Goal: Obtain resource: Download file/media

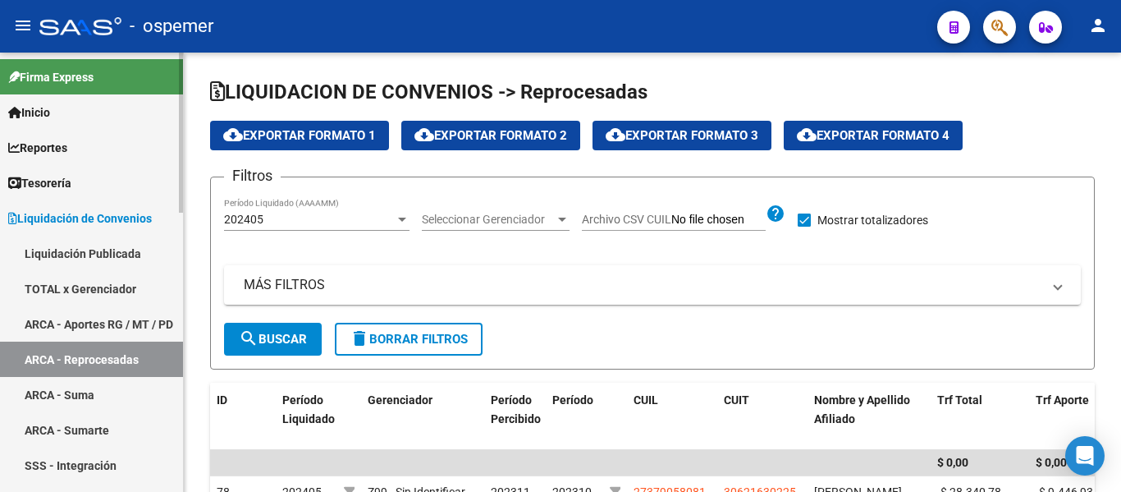
click at [80, 259] on link "Liquidación Publicada" at bounding box center [91, 253] width 183 height 35
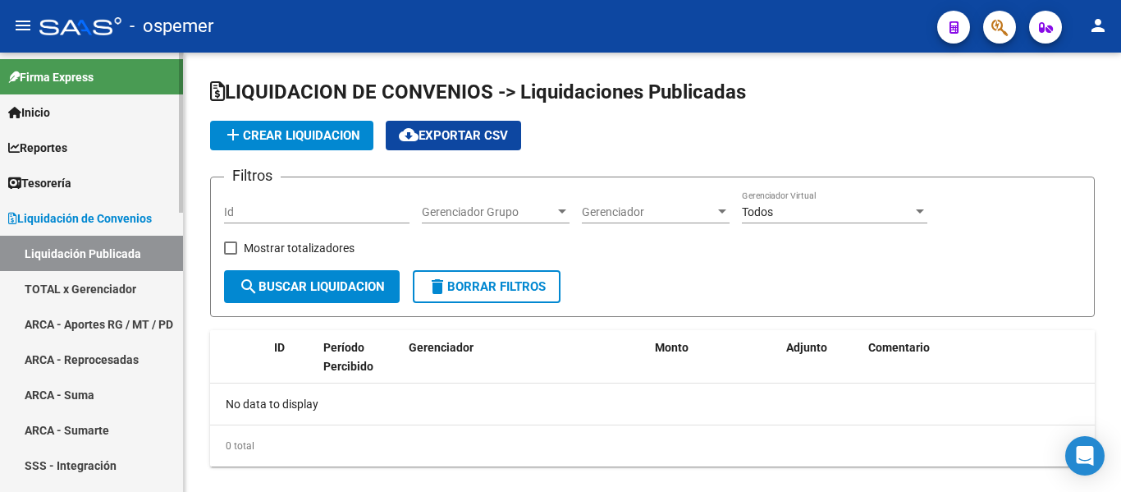
checkbox input "true"
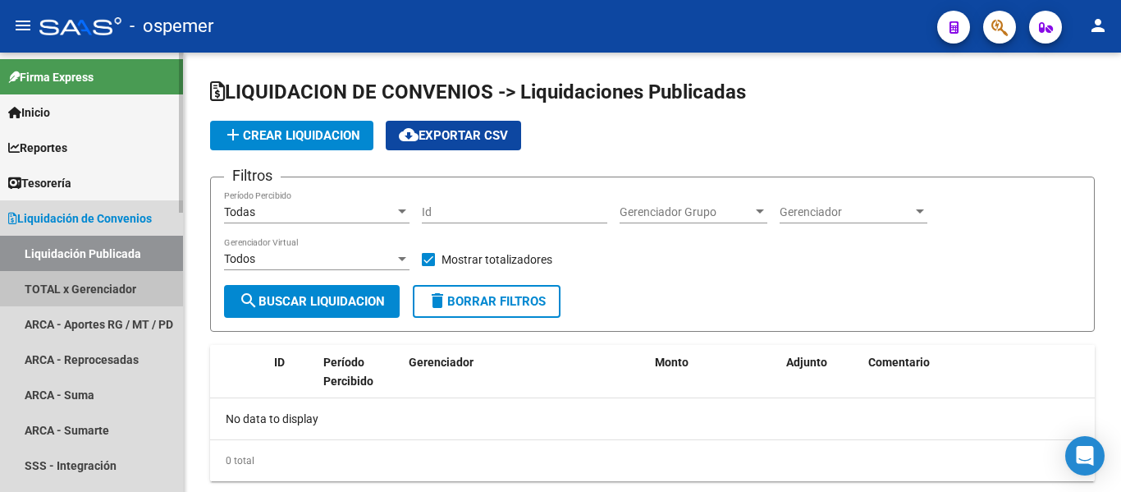
click at [64, 291] on link "TOTAL x Gerenciador" at bounding box center [91, 288] width 183 height 35
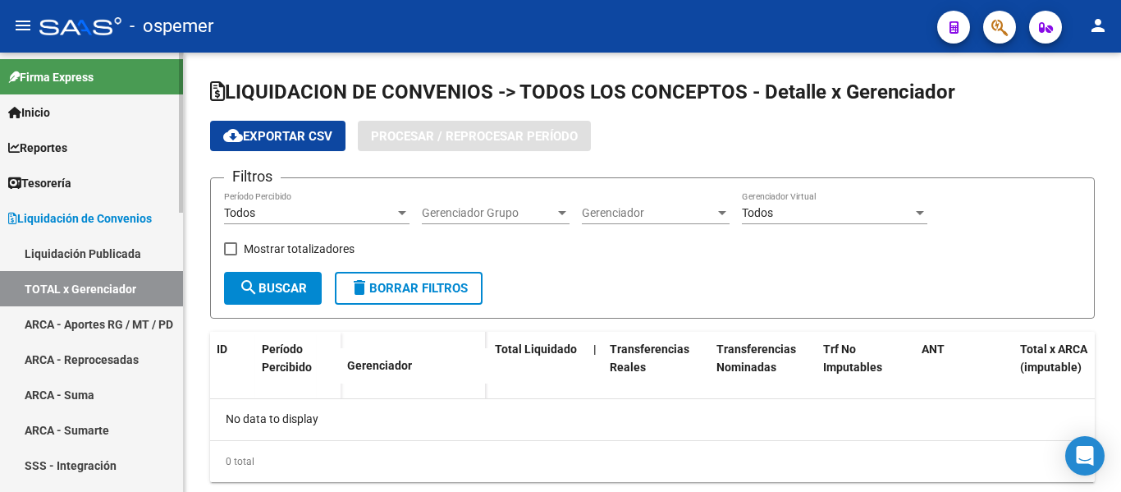
checkbox input "true"
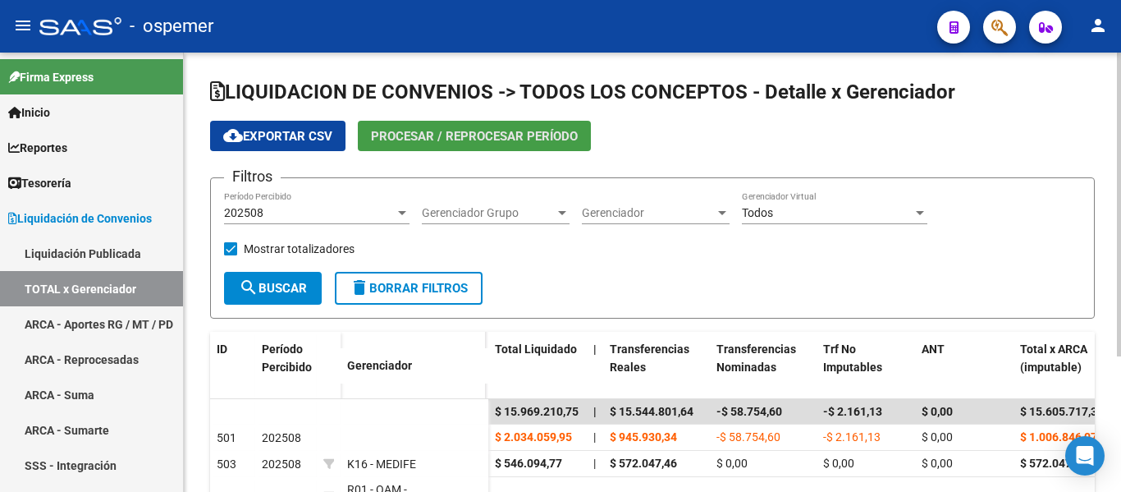
click at [479, 138] on span "Procesar / Reprocesar período" at bounding box center [474, 136] width 207 height 15
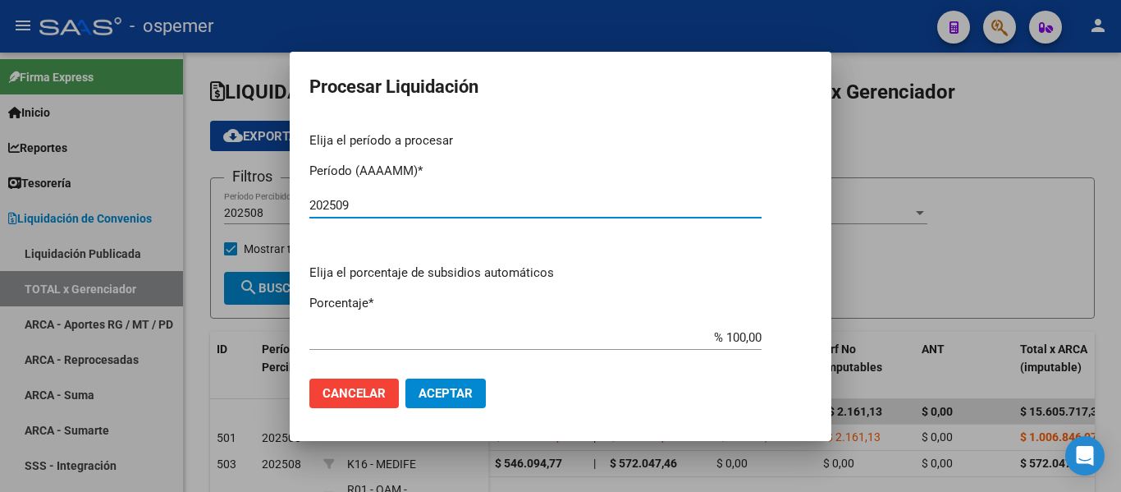
type input "202509"
click at [435, 383] on button "Aceptar" at bounding box center [446, 393] width 80 height 30
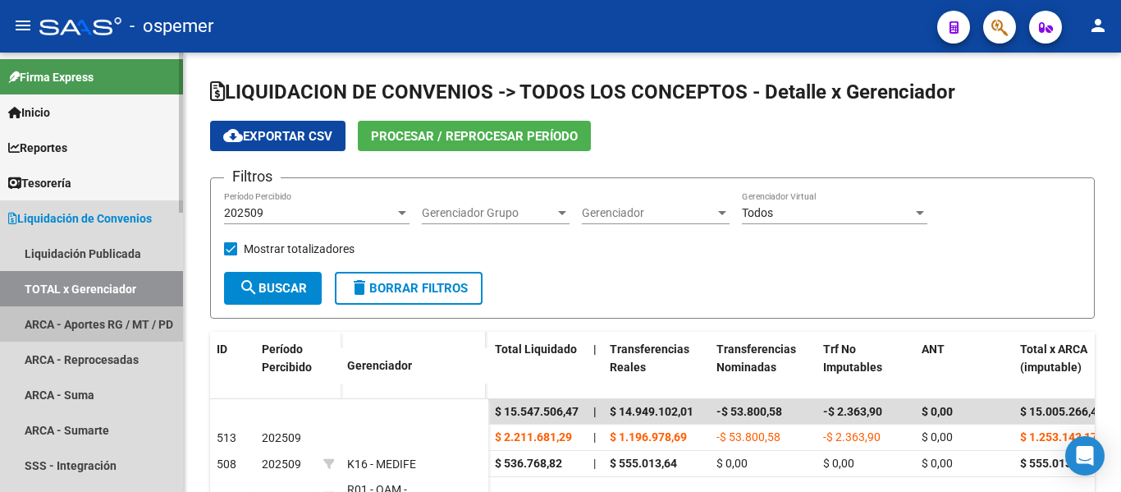
click at [136, 312] on link "ARCA - Aportes RG / MT / PD" at bounding box center [91, 323] width 183 height 35
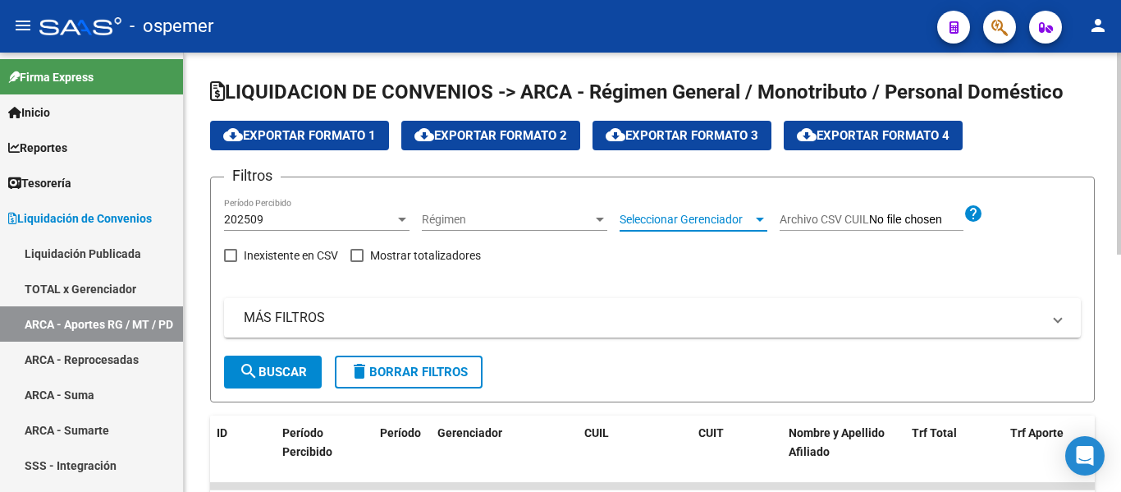
click at [689, 218] on span "Seleccionar Gerenciador" at bounding box center [686, 220] width 133 height 14
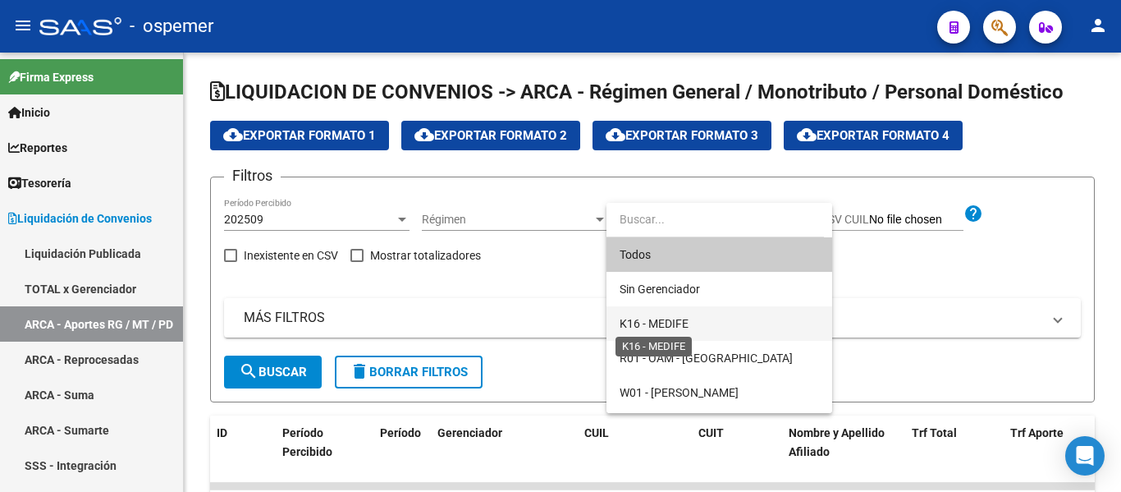
click at [691, 322] on span "K16 - MEDIFE" at bounding box center [719, 323] width 199 height 34
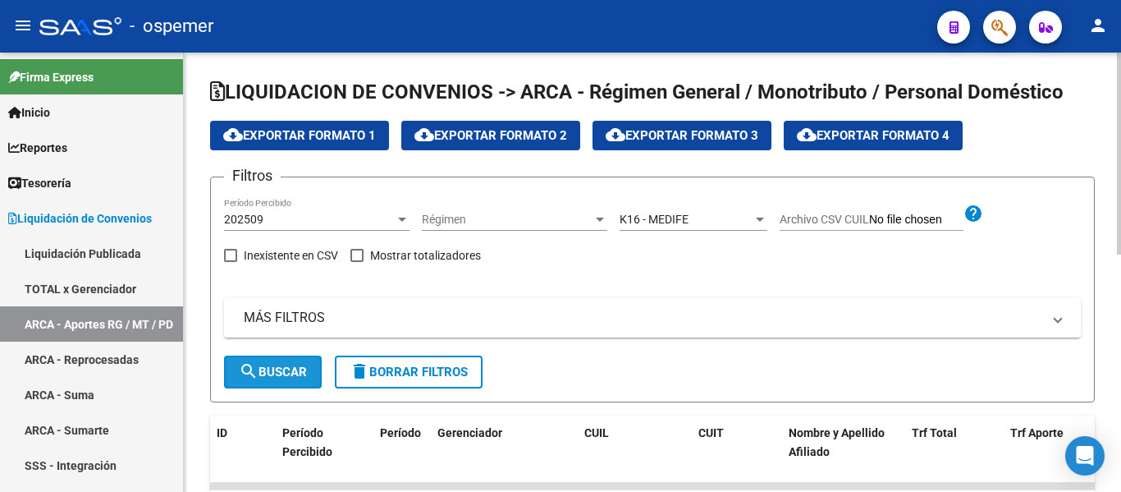
click at [291, 380] on button "search Buscar" at bounding box center [273, 371] width 98 height 33
click at [939, 137] on span "cloud_download Exportar Formato 4" at bounding box center [873, 135] width 153 height 15
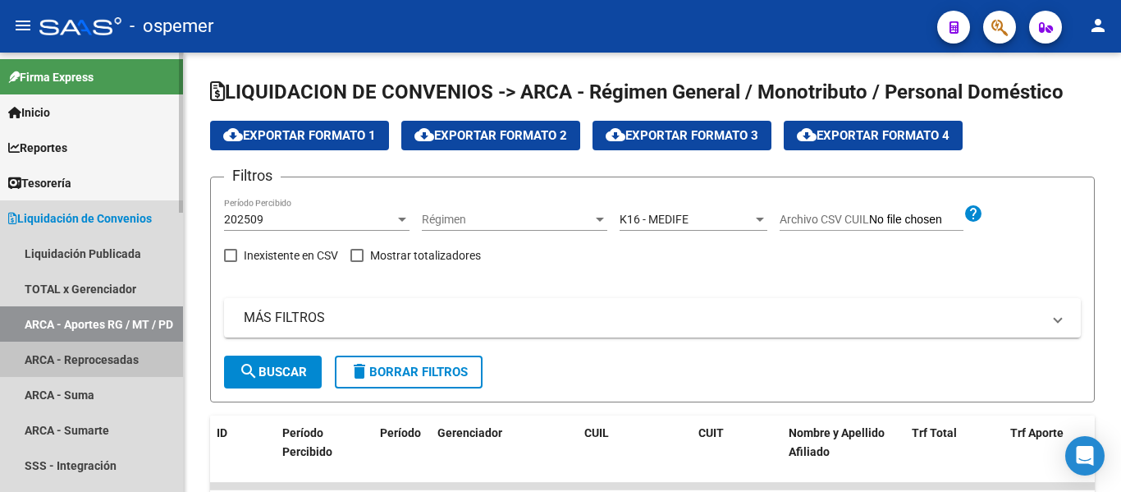
click at [85, 360] on link "ARCA - Reprocesadas" at bounding box center [91, 359] width 183 height 35
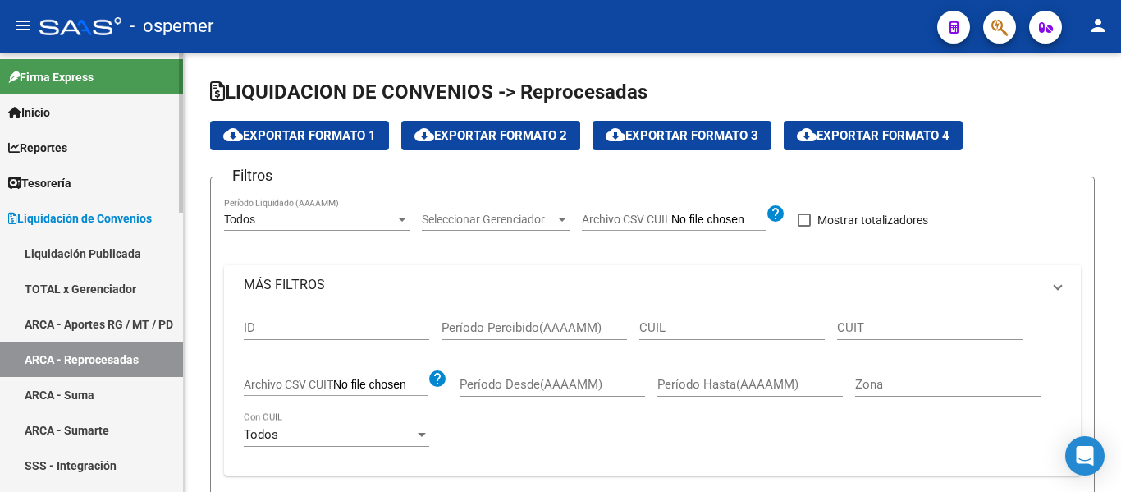
checkbox input "true"
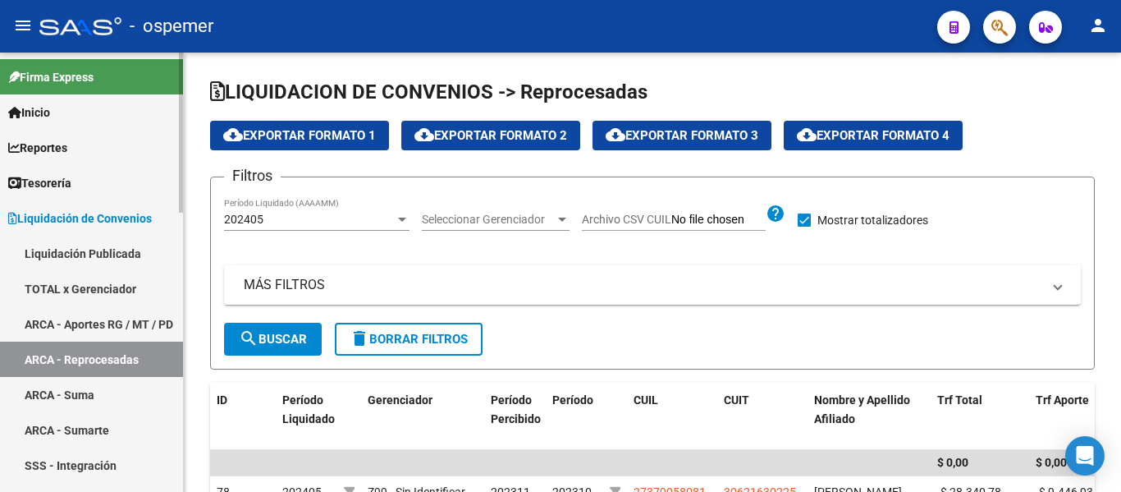
click at [90, 395] on link "ARCA - Suma" at bounding box center [91, 394] width 183 height 35
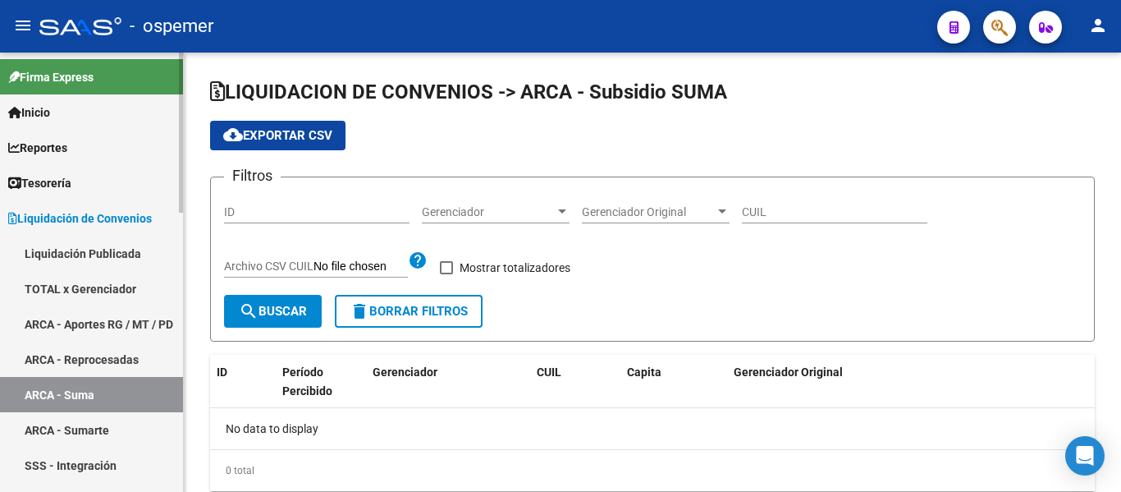
checkbox input "true"
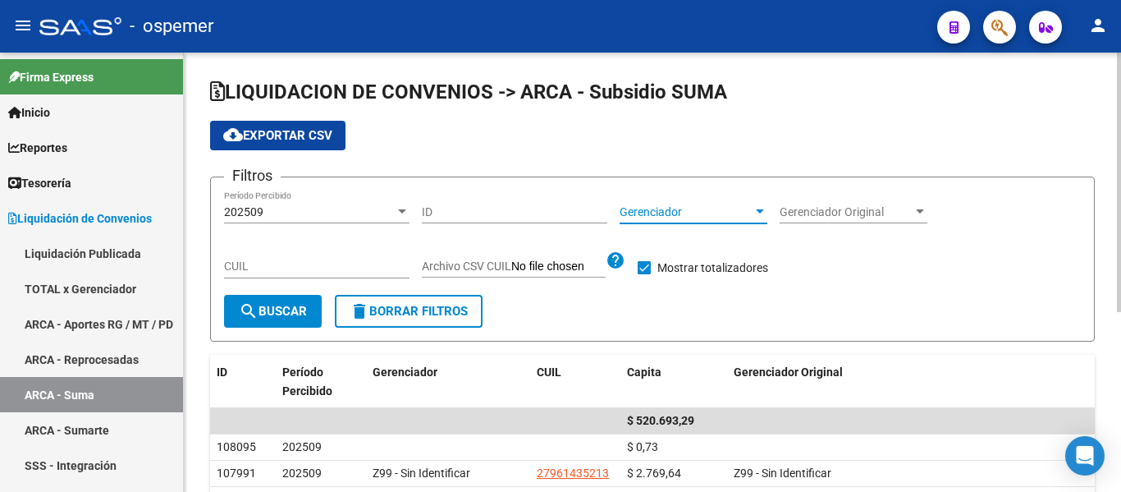
click at [666, 212] on span "Gerenciador" at bounding box center [686, 212] width 133 height 14
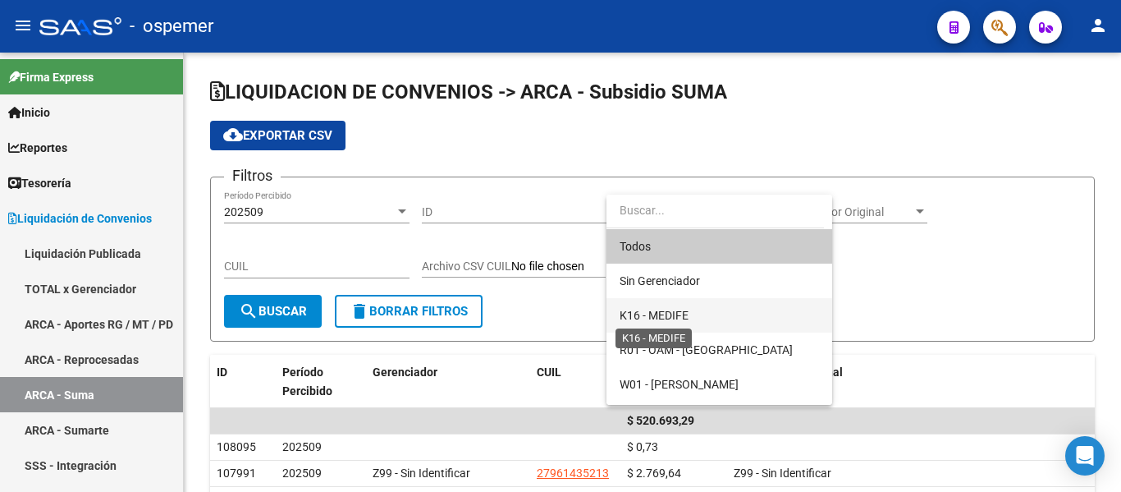
click at [675, 316] on span "K16 - MEDIFE" at bounding box center [654, 315] width 69 height 13
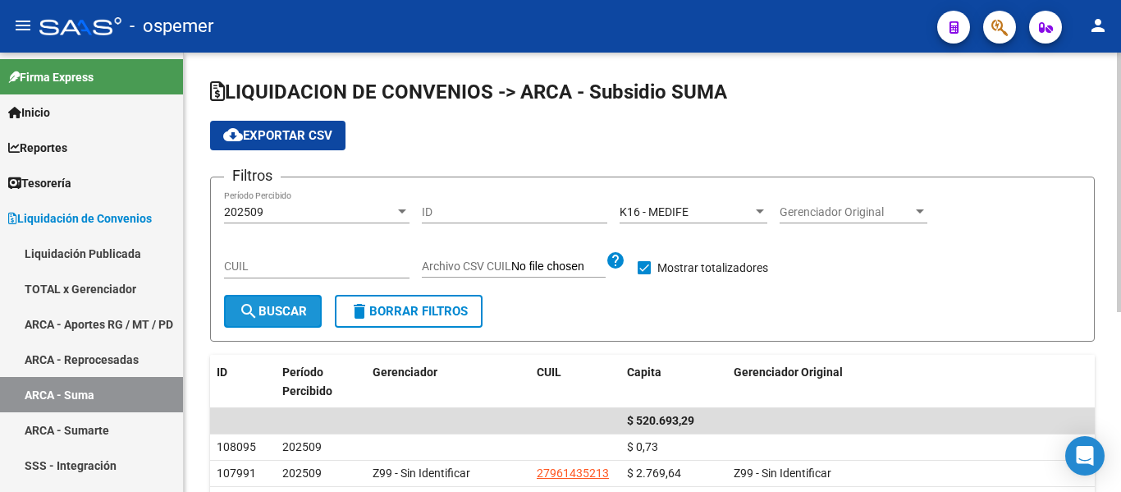
click at [303, 310] on span "search Buscar" at bounding box center [273, 311] width 68 height 15
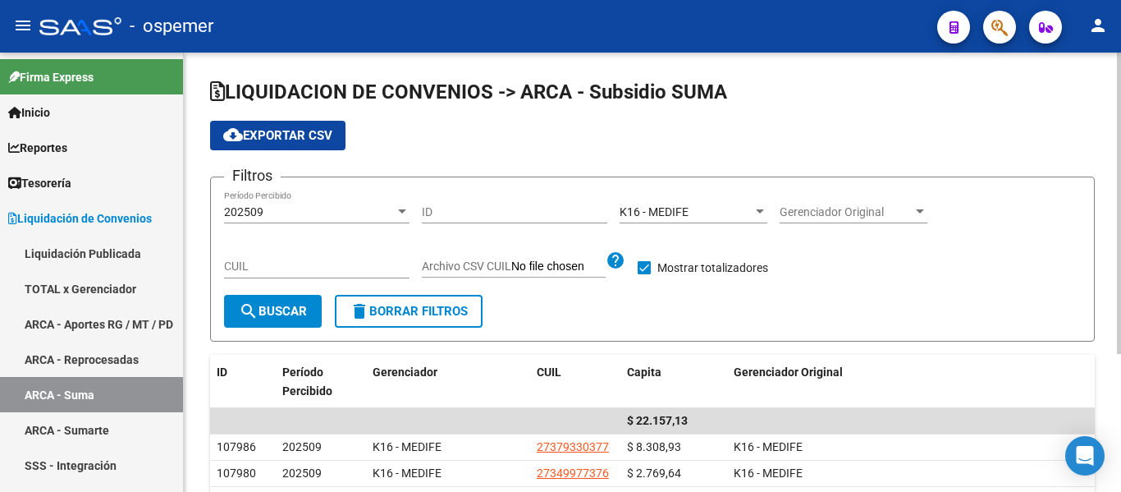
click at [305, 139] on span "cloud_download Exportar CSV" at bounding box center [277, 135] width 109 height 15
click at [122, 273] on link "TOTAL x Gerenciador" at bounding box center [91, 288] width 183 height 35
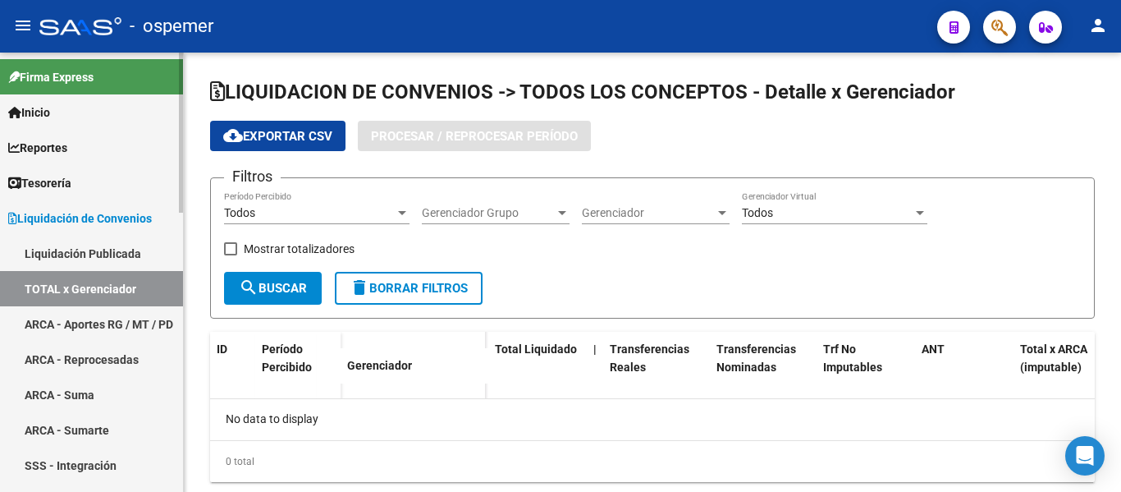
checkbox input "true"
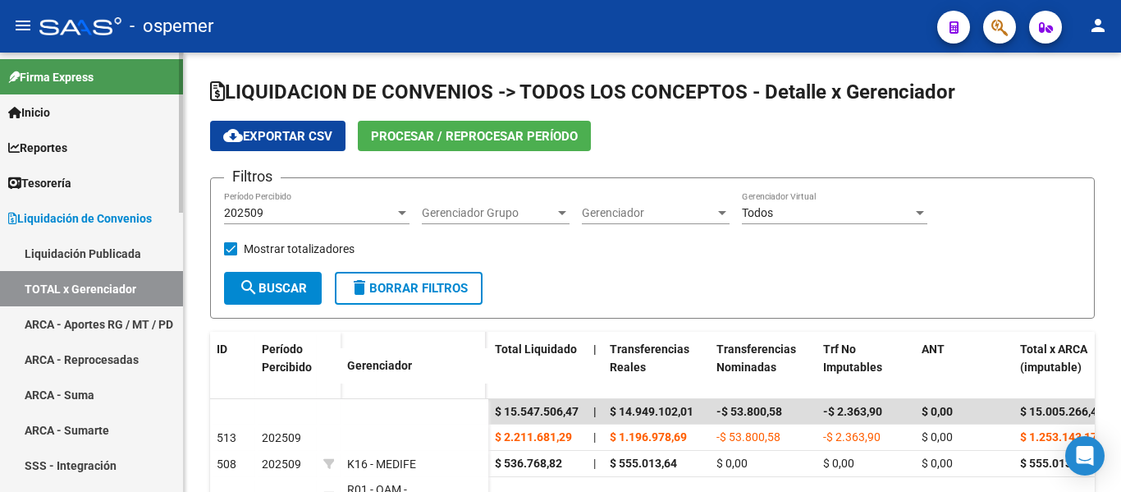
click at [95, 323] on link "ARCA - Aportes RG / MT / PD" at bounding box center [91, 323] width 183 height 35
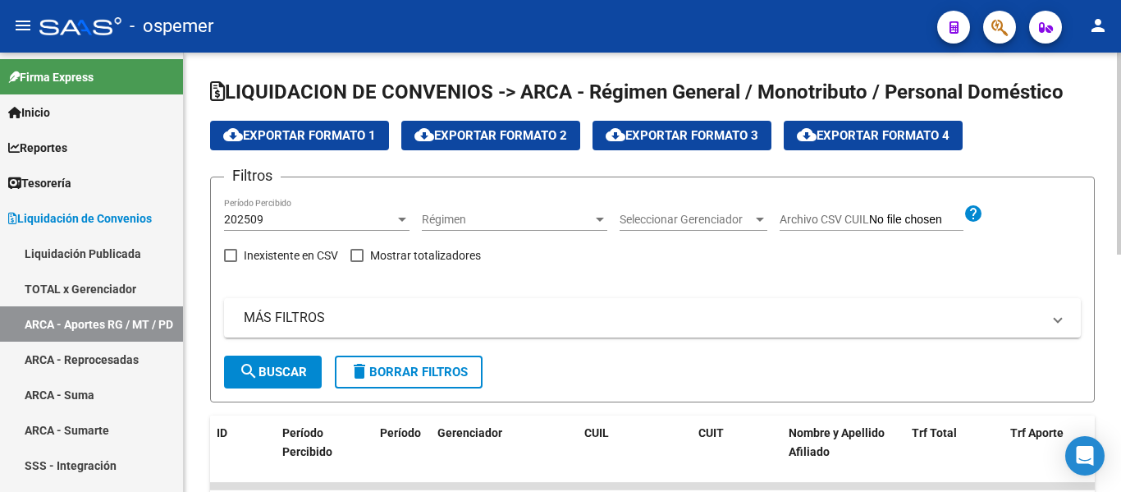
click at [642, 225] on span "Seleccionar Gerenciador" at bounding box center [686, 220] width 133 height 14
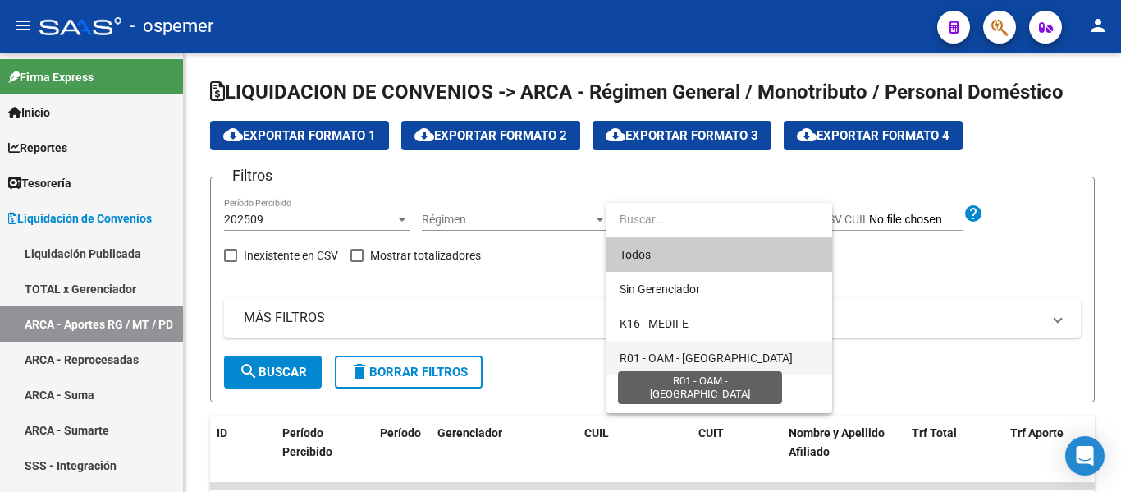
click at [684, 360] on span "R01 - OAM - [GEOGRAPHIC_DATA]" at bounding box center [706, 357] width 173 height 13
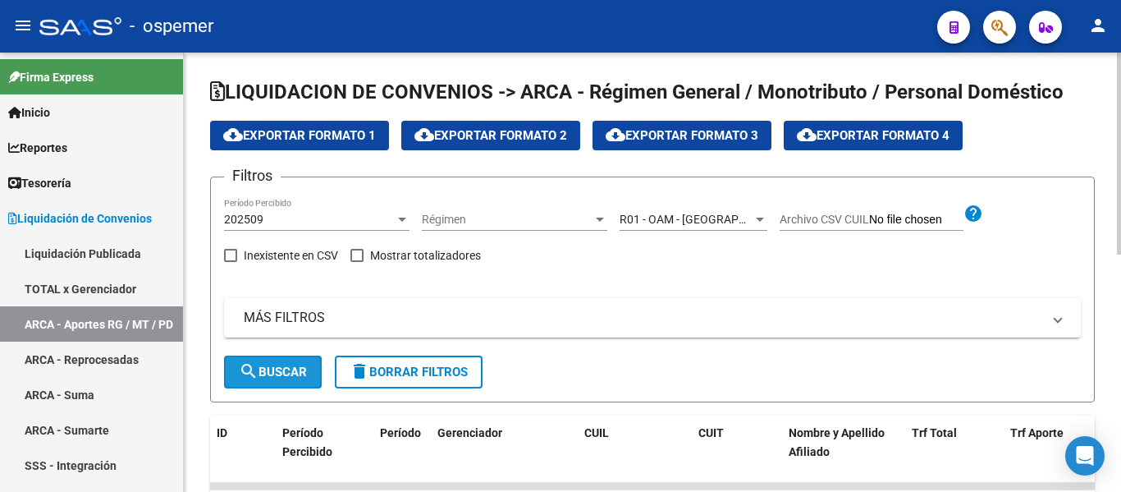
click at [266, 364] on button "search Buscar" at bounding box center [273, 371] width 98 height 33
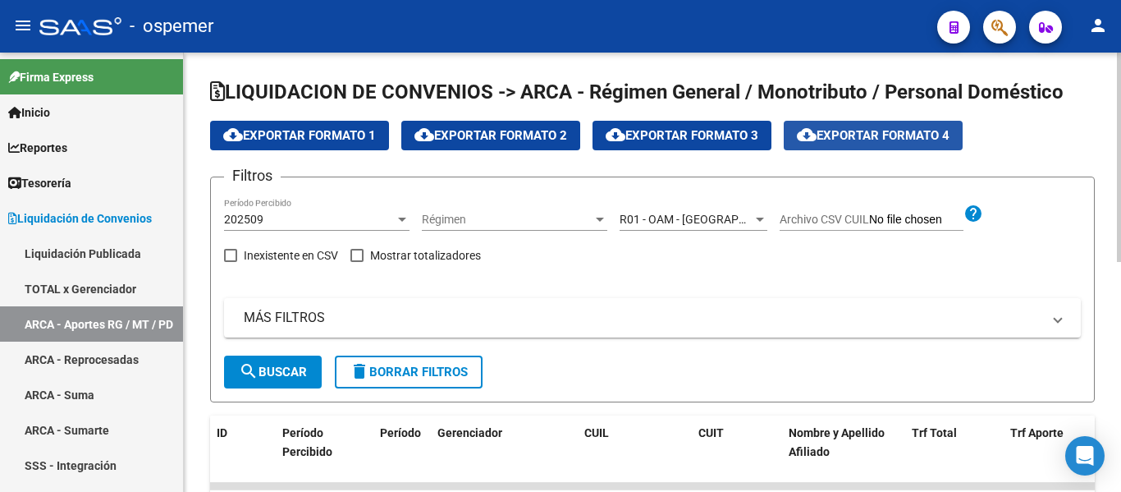
click at [886, 140] on span "cloud_download Exportar Formato 4" at bounding box center [873, 135] width 153 height 15
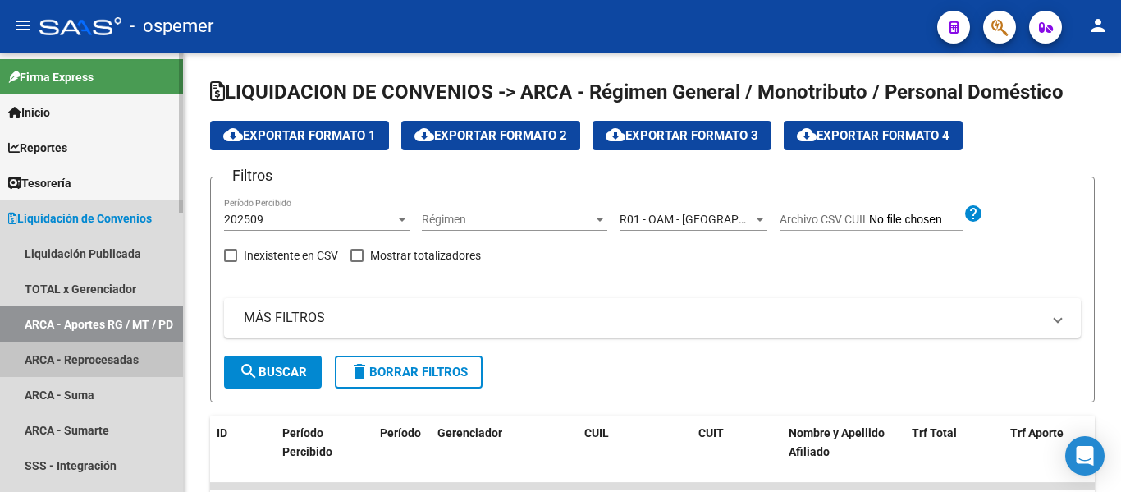
click at [59, 367] on link "ARCA - Reprocesadas" at bounding box center [91, 359] width 183 height 35
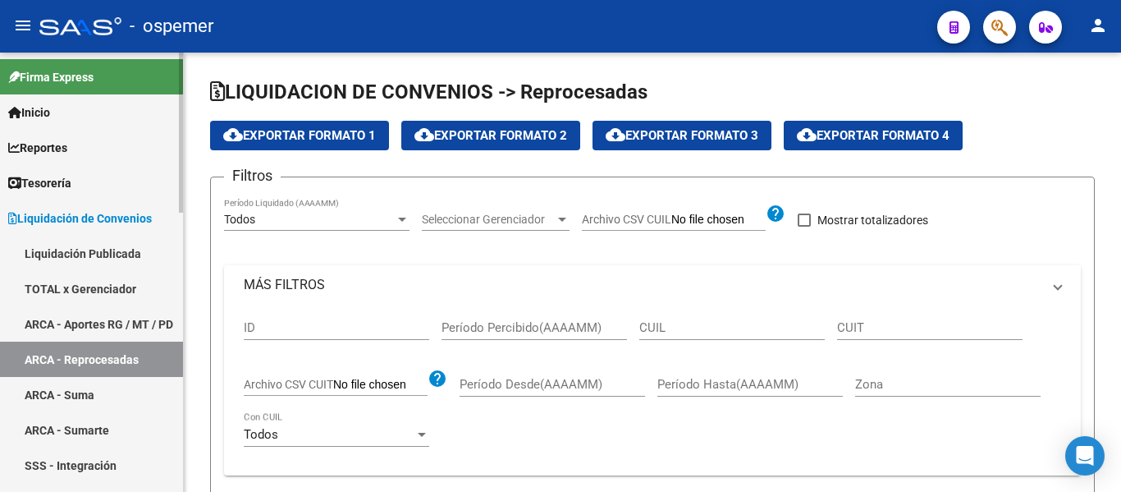
checkbox input "true"
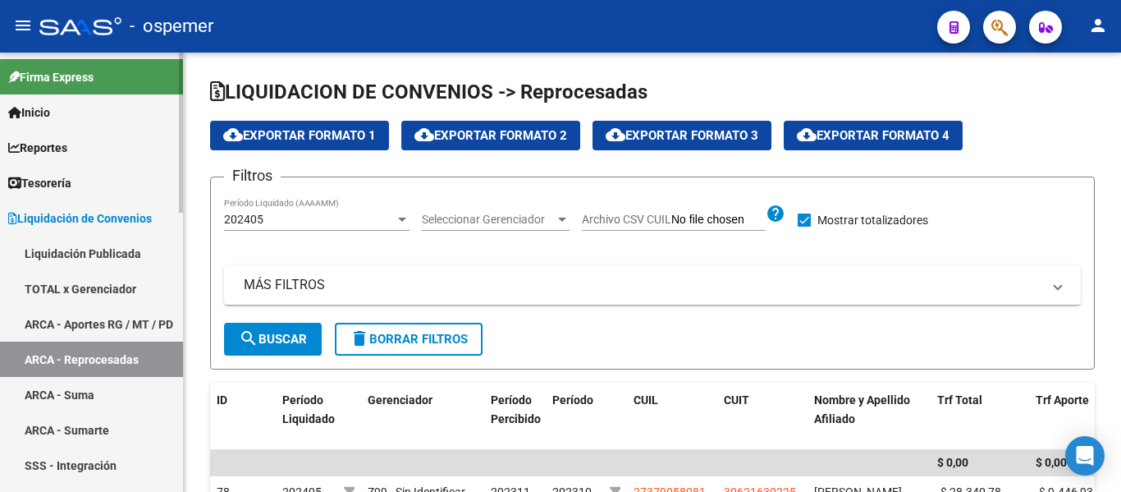
click at [57, 398] on link "ARCA - Suma" at bounding box center [91, 394] width 183 height 35
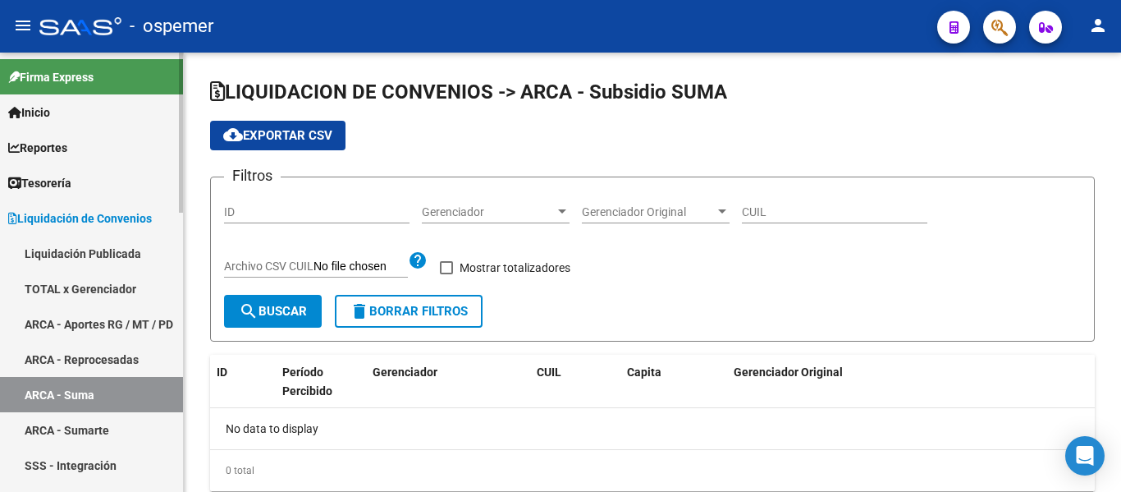
checkbox input "true"
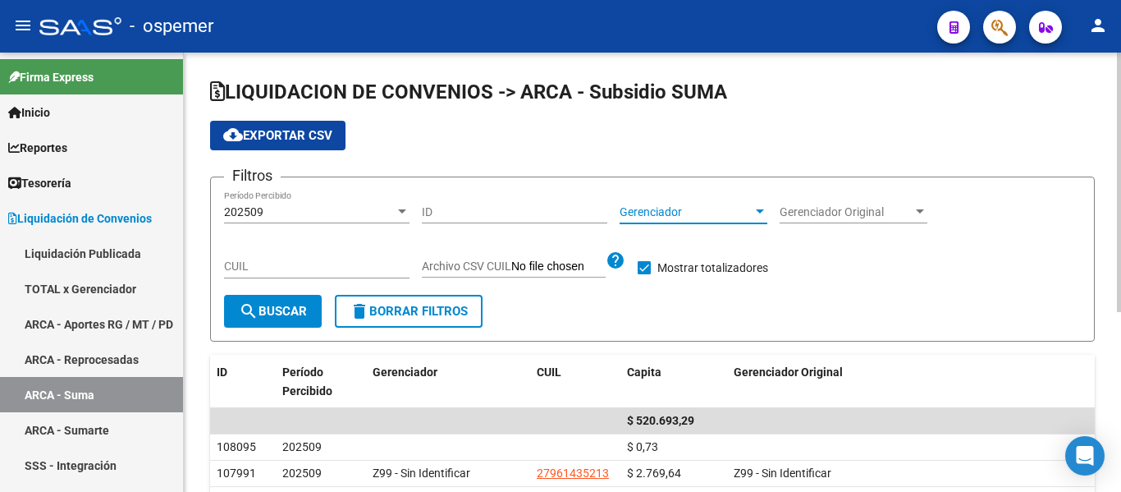
click at [645, 205] on span "Gerenciador" at bounding box center [686, 212] width 133 height 14
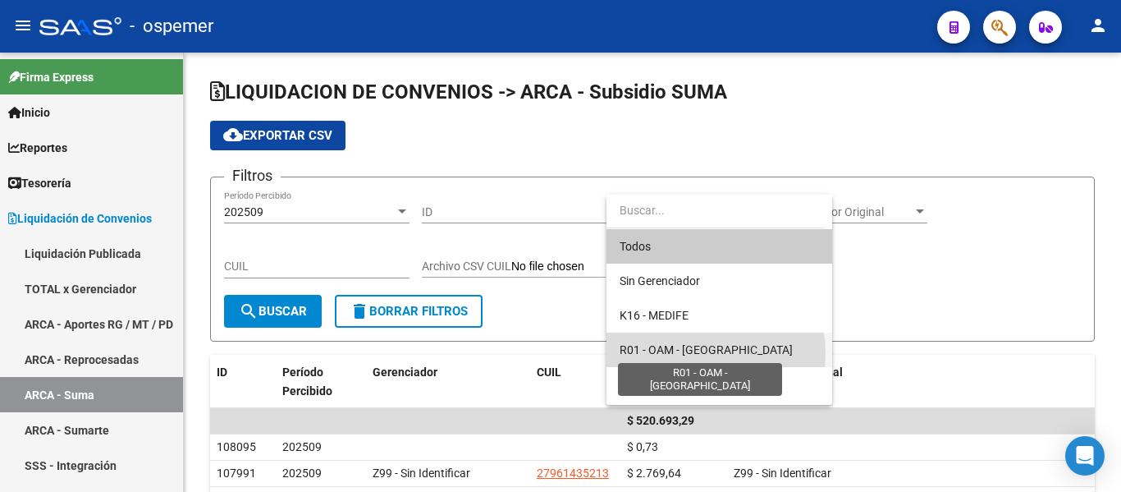
click at [690, 354] on span "R01 - OAM - [GEOGRAPHIC_DATA]" at bounding box center [706, 349] width 173 height 13
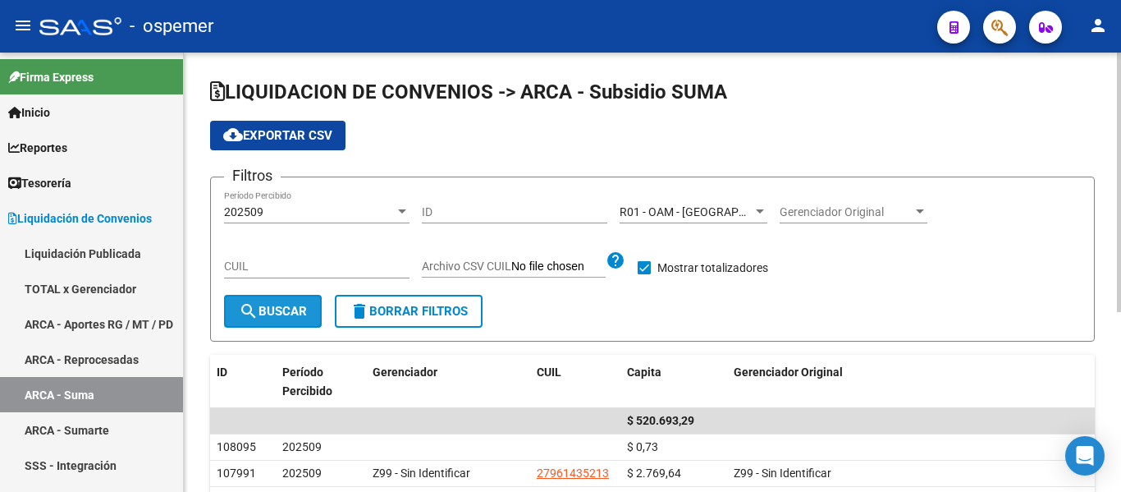
click at [298, 305] on span "search Buscar" at bounding box center [273, 311] width 68 height 15
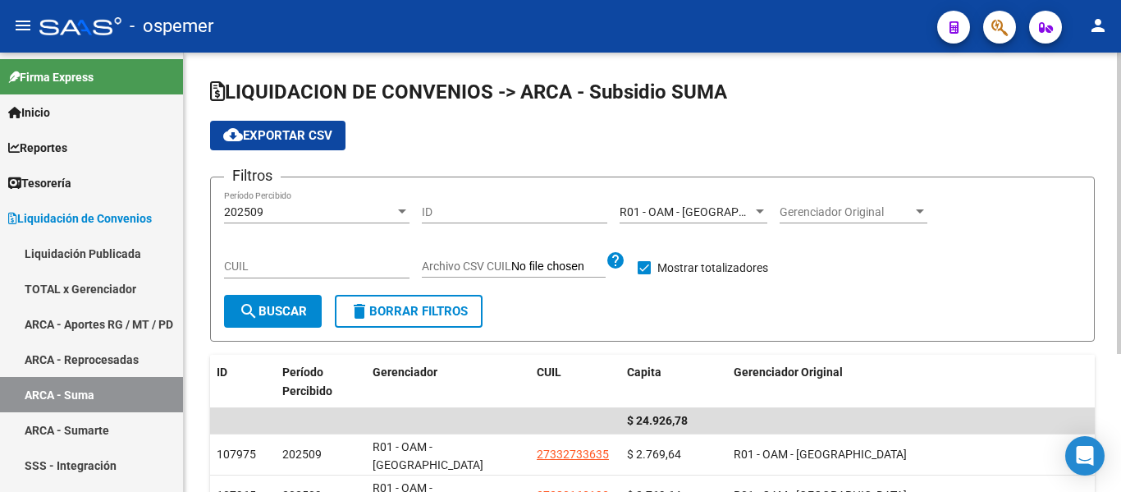
click at [303, 140] on span "cloud_download Exportar CSV" at bounding box center [277, 135] width 109 height 15
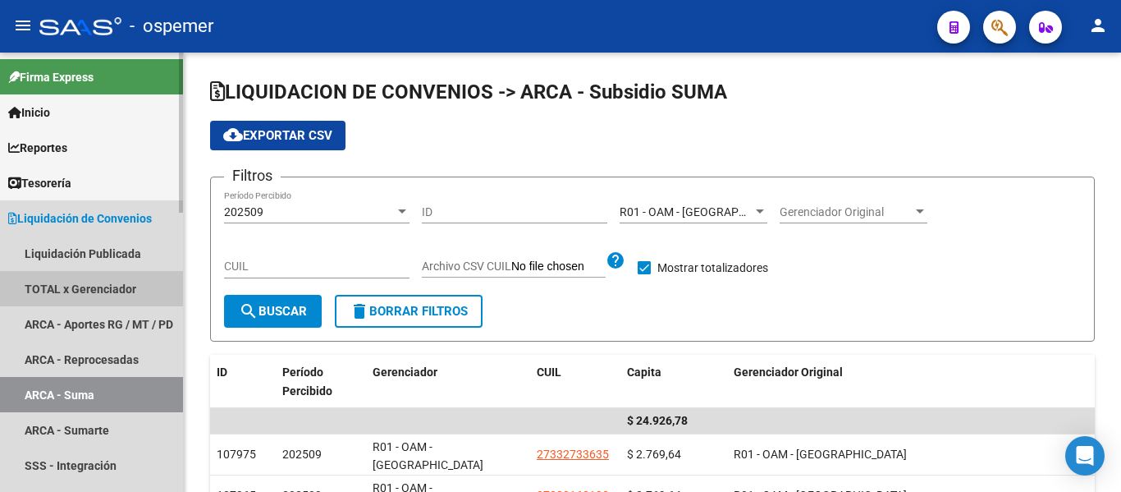
click at [130, 287] on link "TOTAL x Gerenciador" at bounding box center [91, 288] width 183 height 35
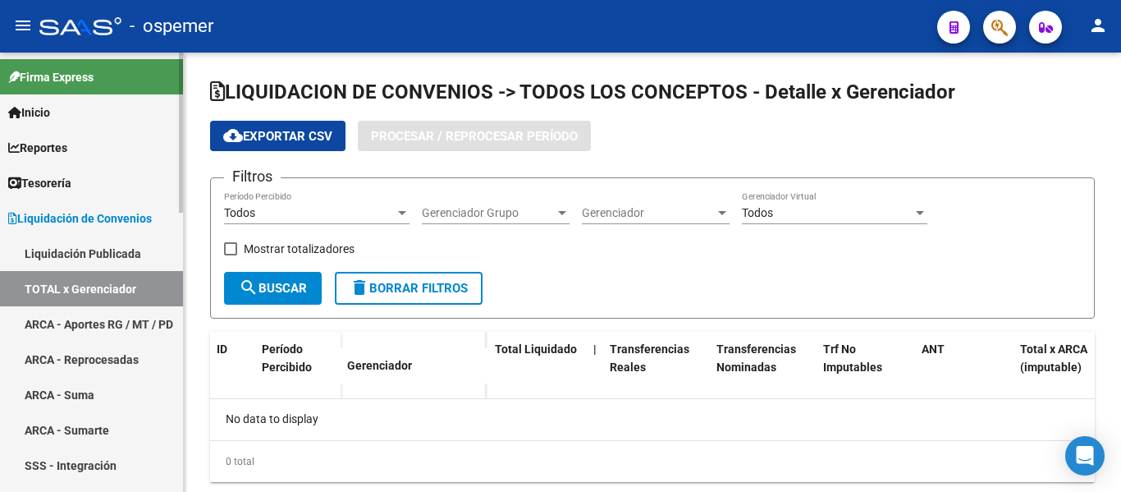
checkbox input "true"
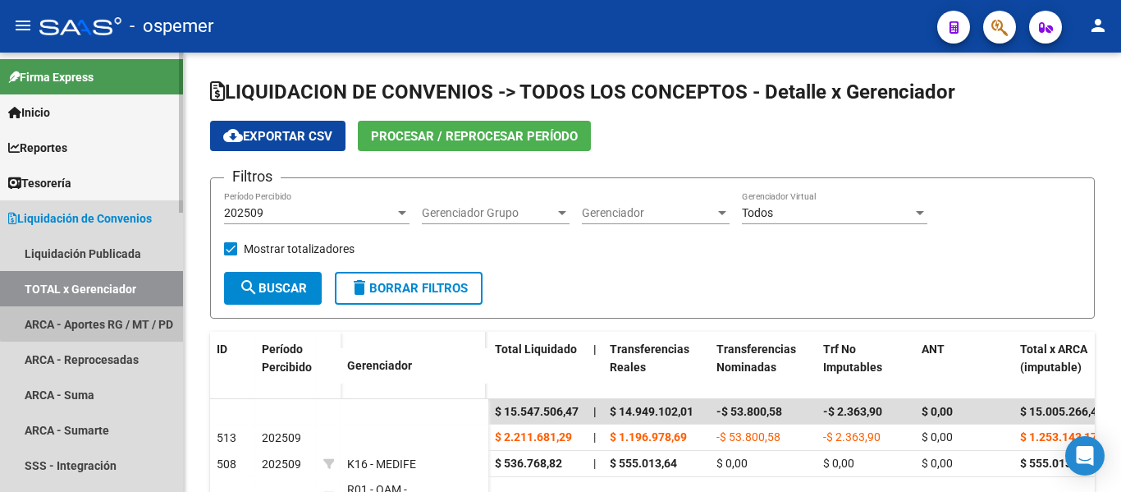
click at [123, 308] on link "ARCA - Aportes RG / MT / PD" at bounding box center [91, 323] width 183 height 35
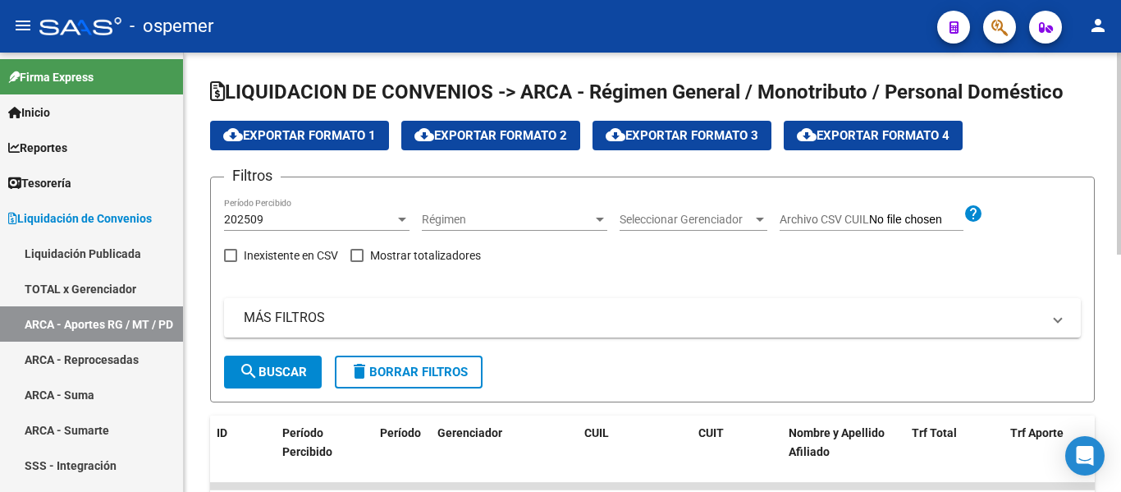
click at [682, 209] on div "Seleccionar Gerenciador Seleccionar Gerenciador" at bounding box center [694, 214] width 148 height 33
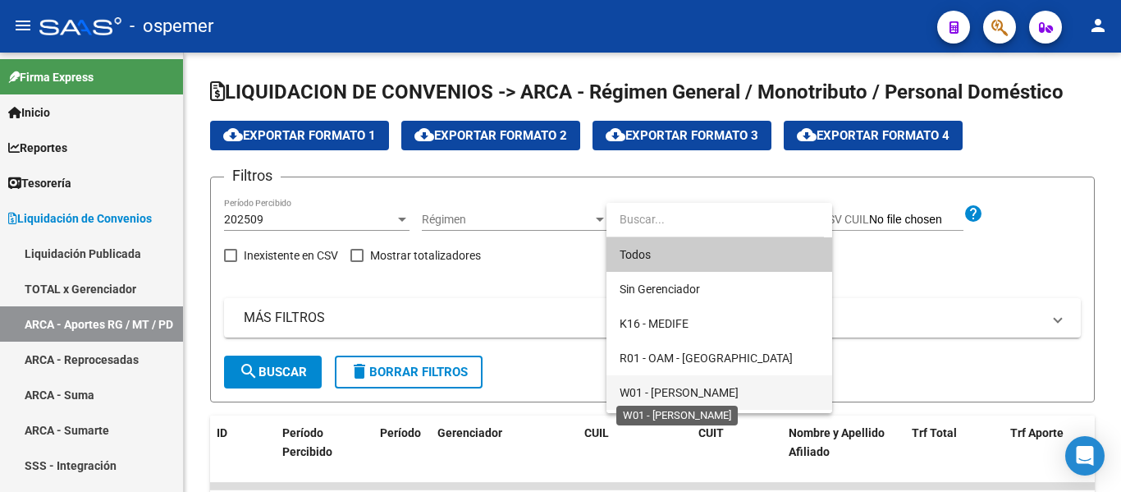
click at [703, 395] on span "W01 - [PERSON_NAME]" at bounding box center [679, 392] width 119 height 13
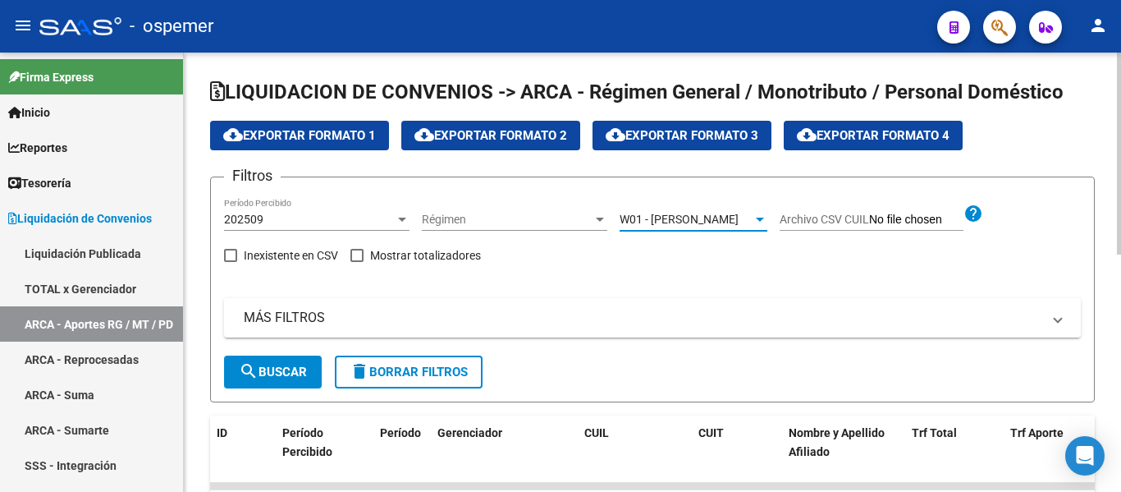
click at [293, 366] on span "search Buscar" at bounding box center [273, 371] width 68 height 15
click at [902, 140] on span "cloud_download Exportar Formato 4" at bounding box center [873, 135] width 153 height 15
click at [85, 389] on link "ARCA - Suma" at bounding box center [91, 394] width 183 height 35
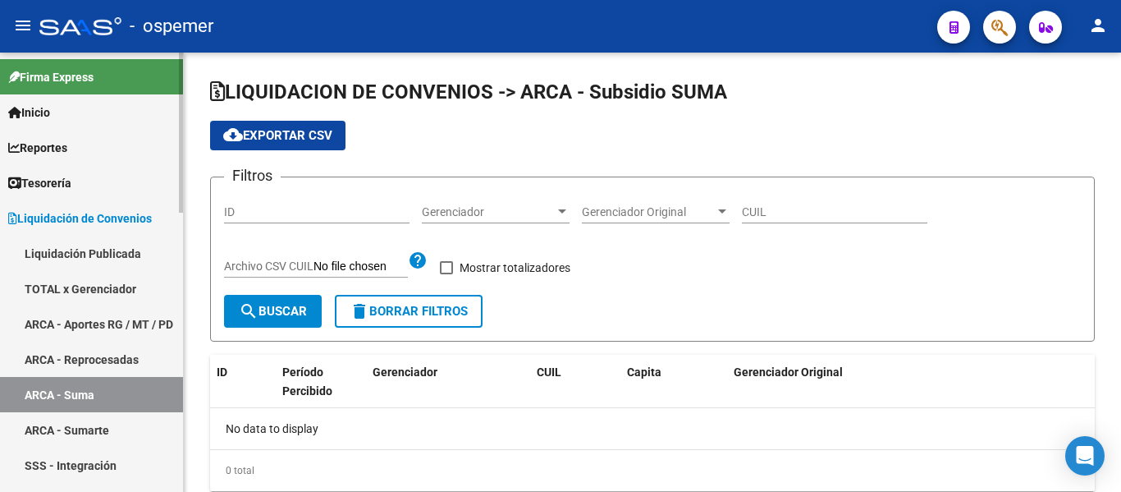
checkbox input "true"
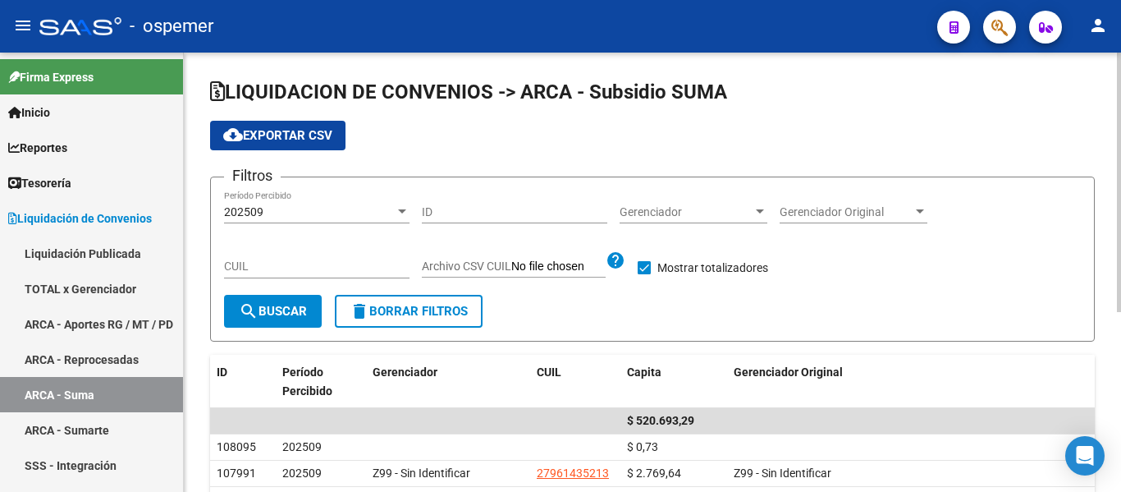
click at [683, 201] on div "Gerenciador Gerenciador" at bounding box center [694, 206] width 148 height 33
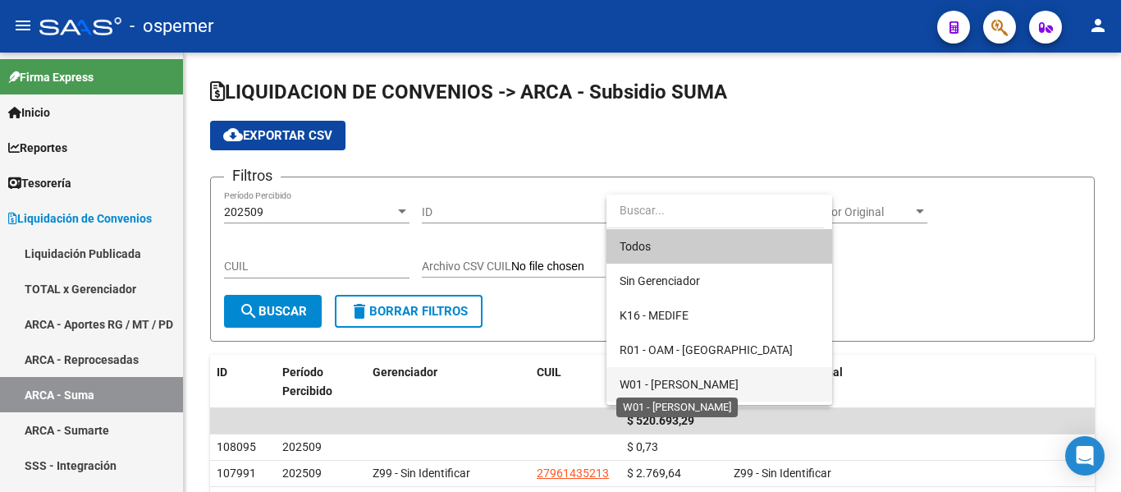
click at [676, 380] on span "W01 - [PERSON_NAME]" at bounding box center [679, 384] width 119 height 13
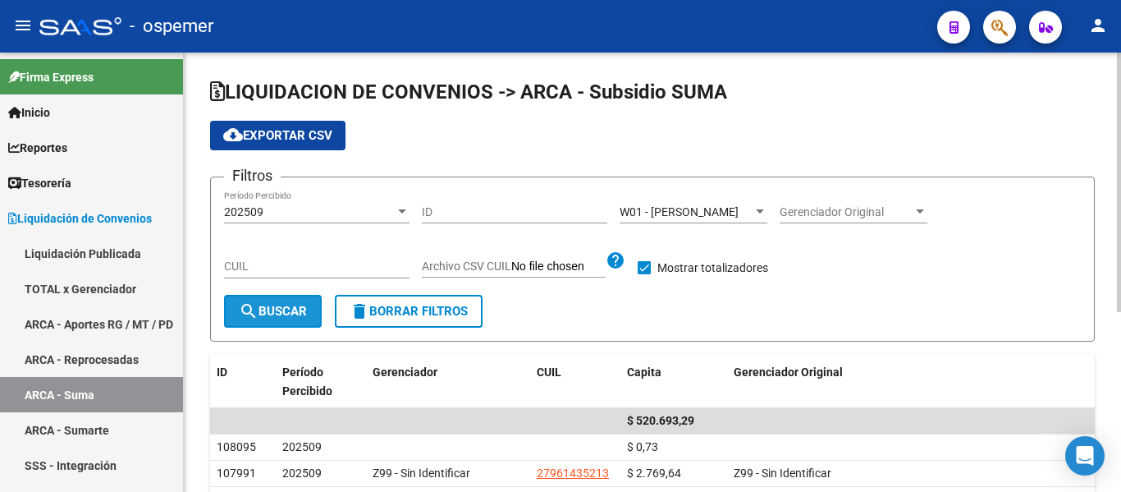
click at [273, 304] on button "search Buscar" at bounding box center [273, 311] width 98 height 33
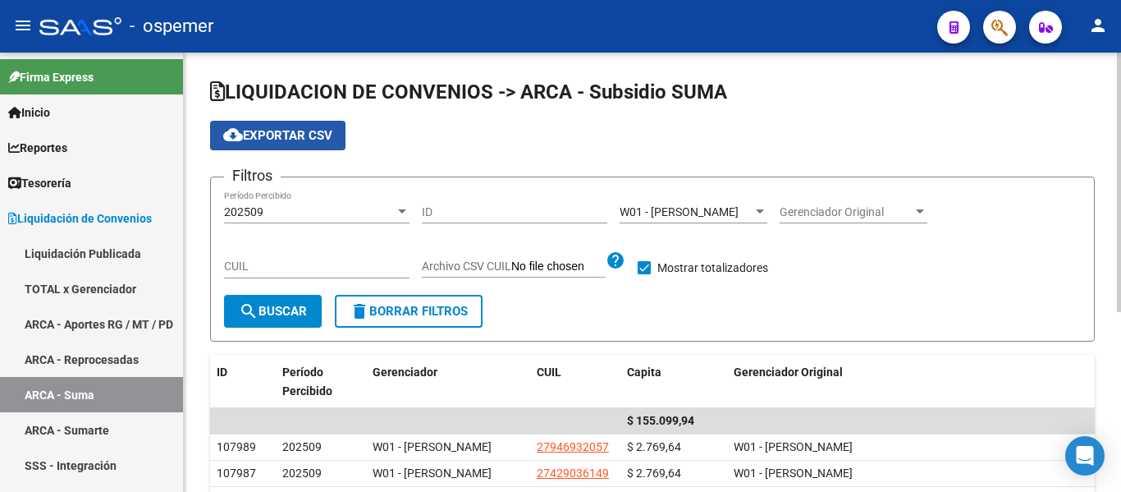
click at [259, 135] on span "cloud_download Exportar CSV" at bounding box center [277, 135] width 109 height 15
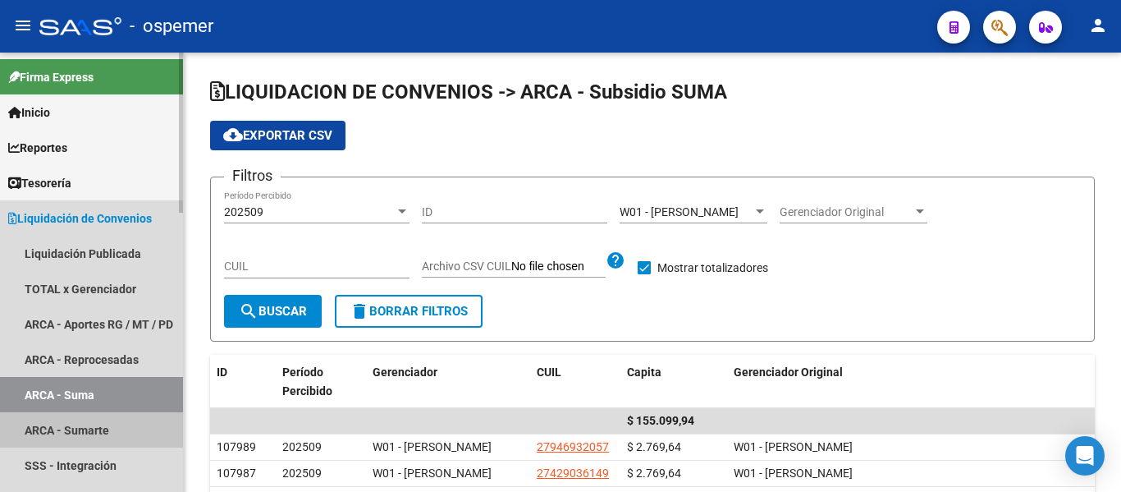
click at [68, 436] on link "ARCA - Sumarte" at bounding box center [91, 429] width 183 height 35
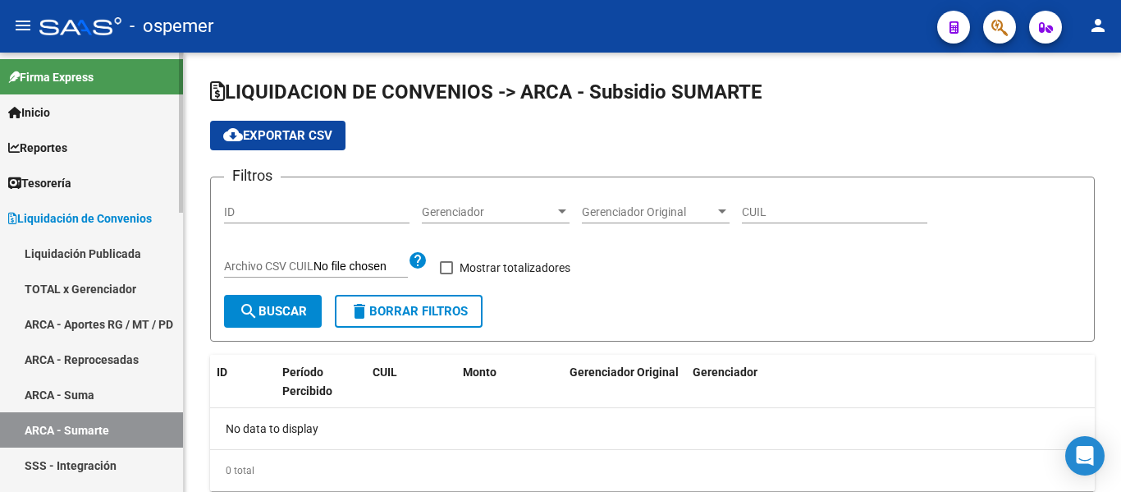
checkbox input "true"
